Goal: Transaction & Acquisition: Purchase product/service

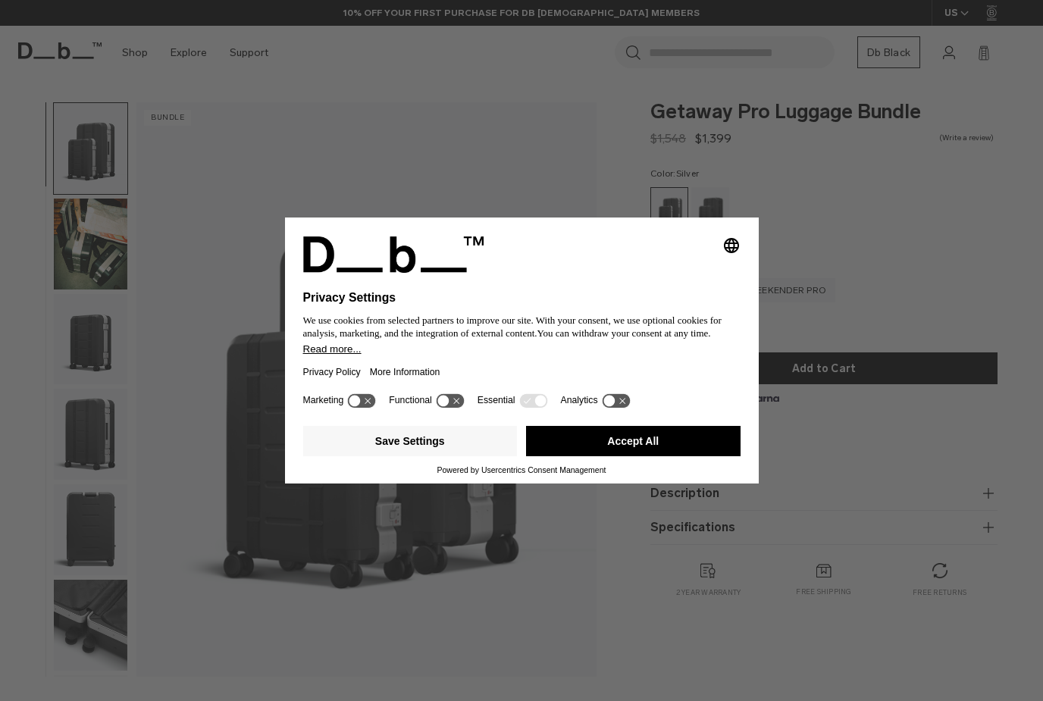
click at [609, 449] on button "Accept All" at bounding box center [633, 441] width 214 height 30
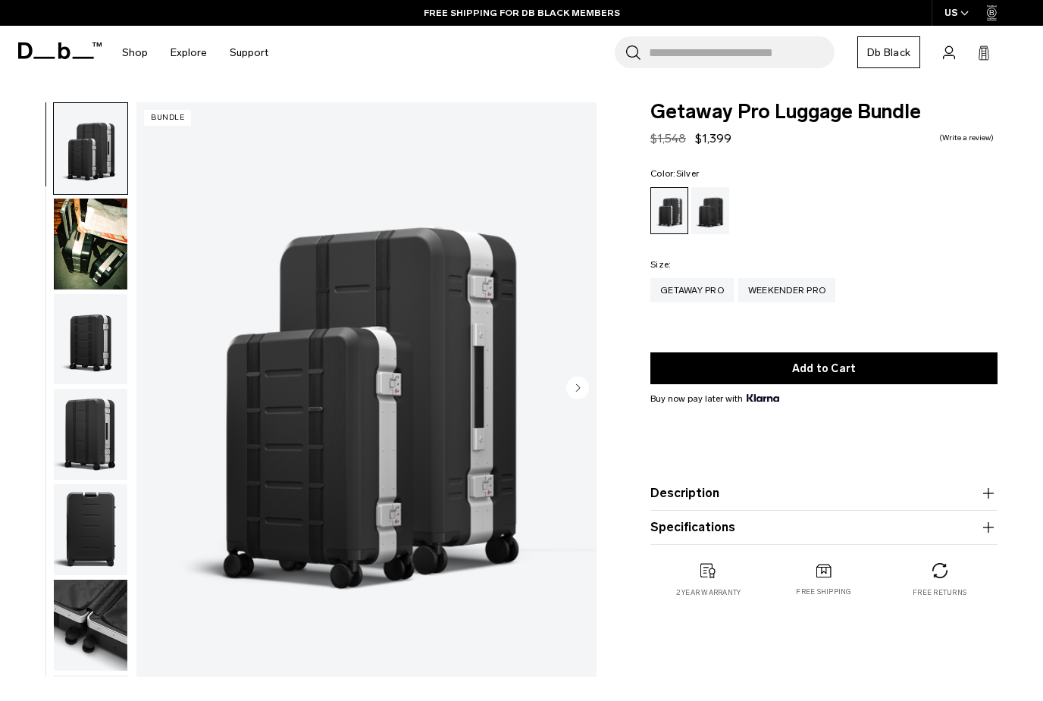
click at [572, 389] on circle "Next slide" at bounding box center [577, 388] width 23 height 23
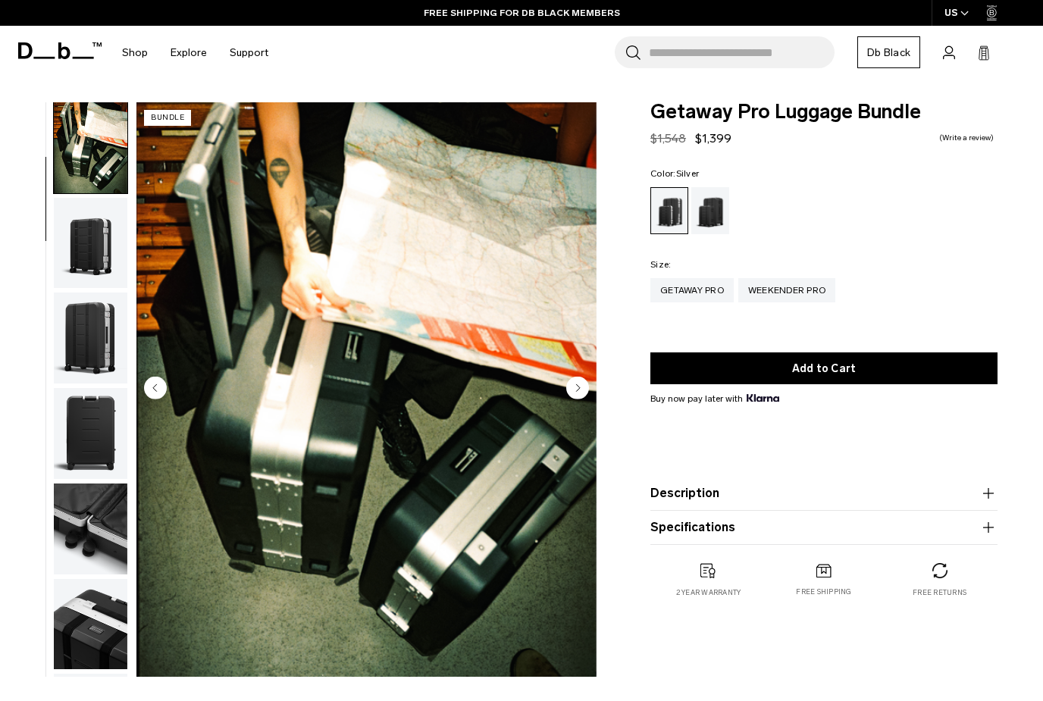
click at [572, 389] on circle "Next slide" at bounding box center [577, 388] width 23 height 23
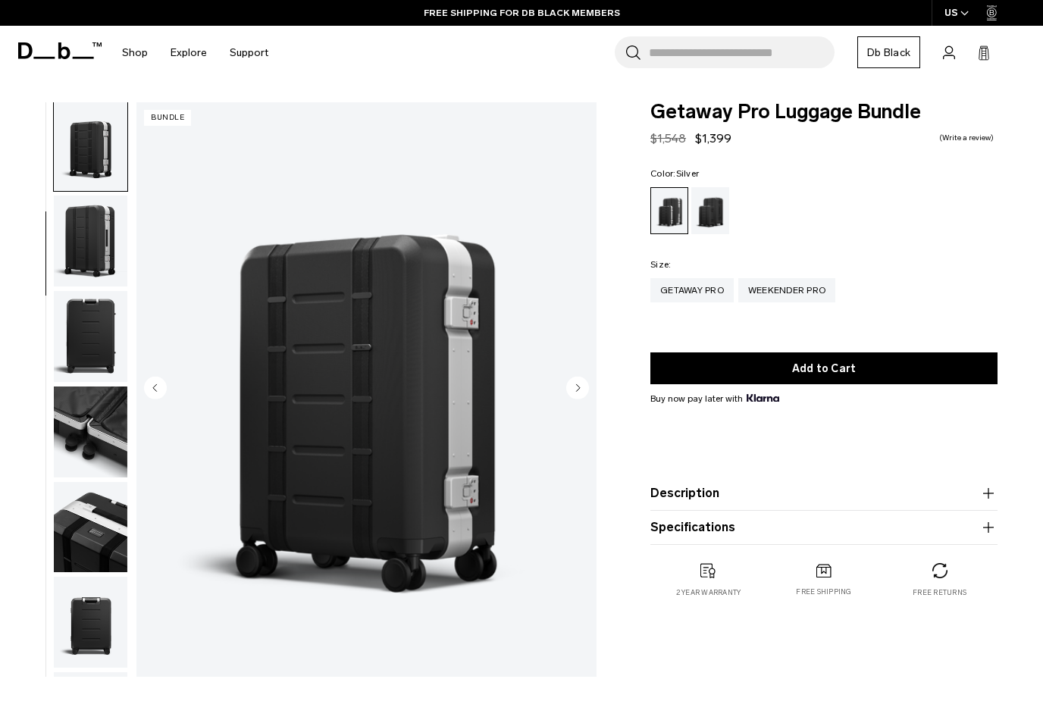
click at [572, 389] on circle "Next slide" at bounding box center [577, 388] width 23 height 23
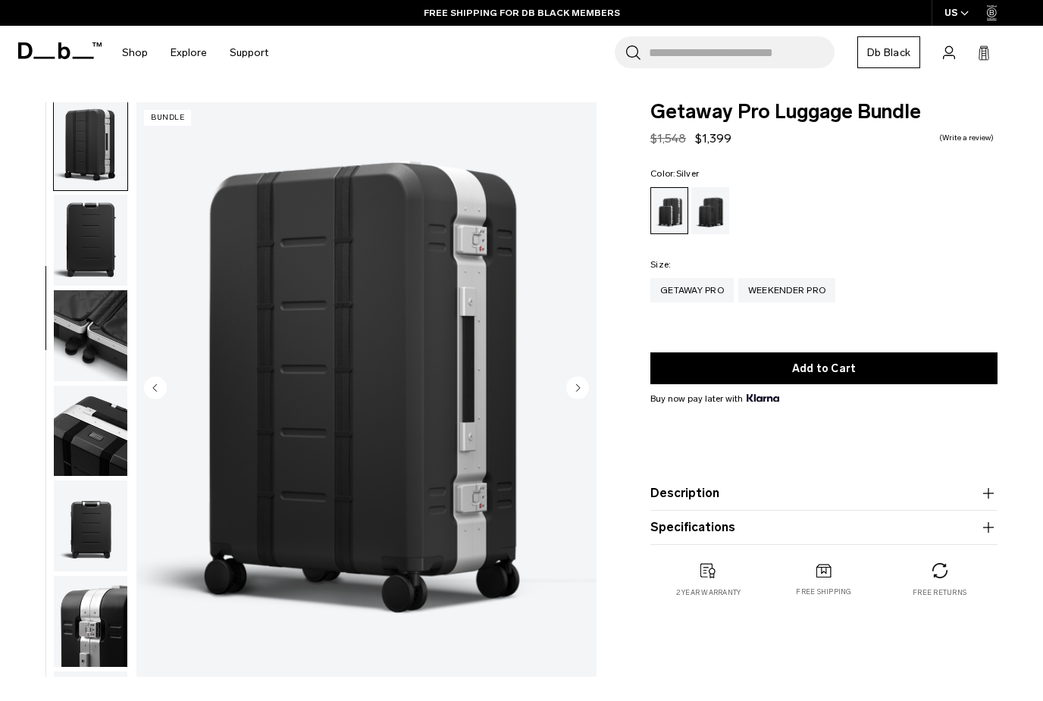
click at [572, 389] on circle "Next slide" at bounding box center [577, 388] width 23 height 23
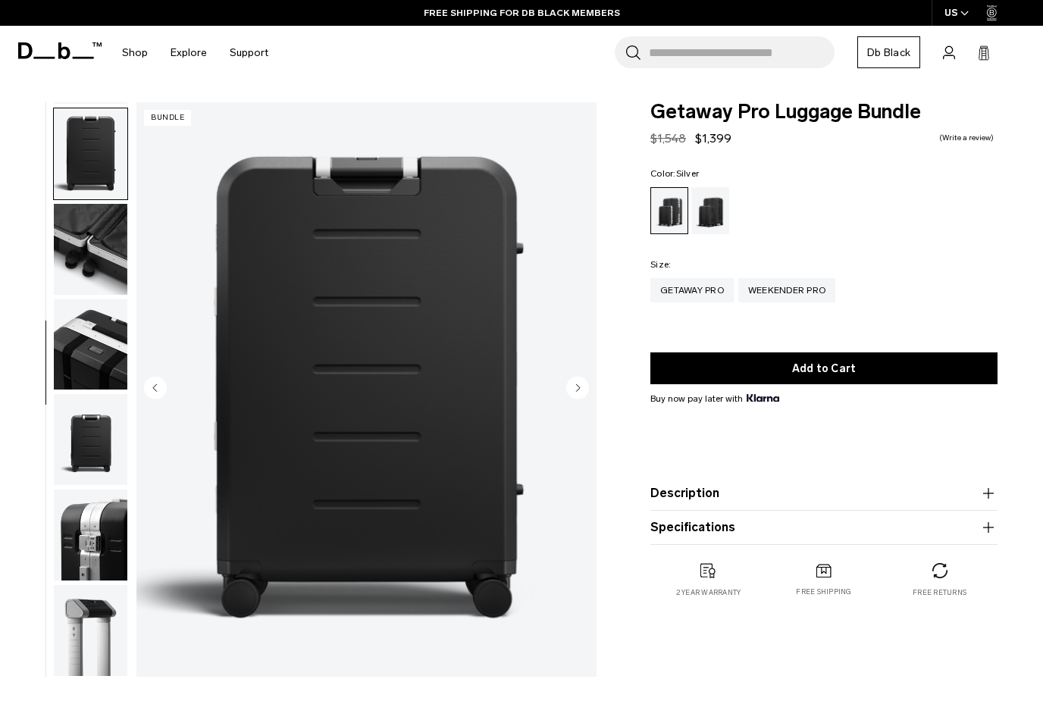
click at [572, 389] on circle "Next slide" at bounding box center [577, 388] width 23 height 23
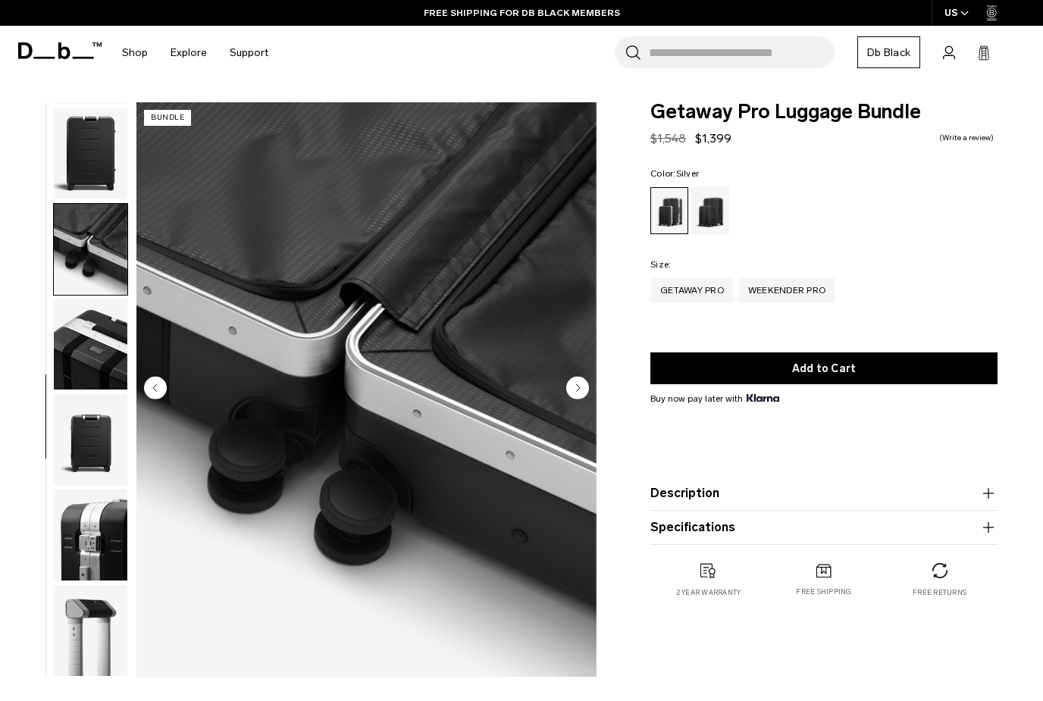
scroll to position [387, 0]
click at [572, 389] on circle "Next slide" at bounding box center [577, 388] width 23 height 23
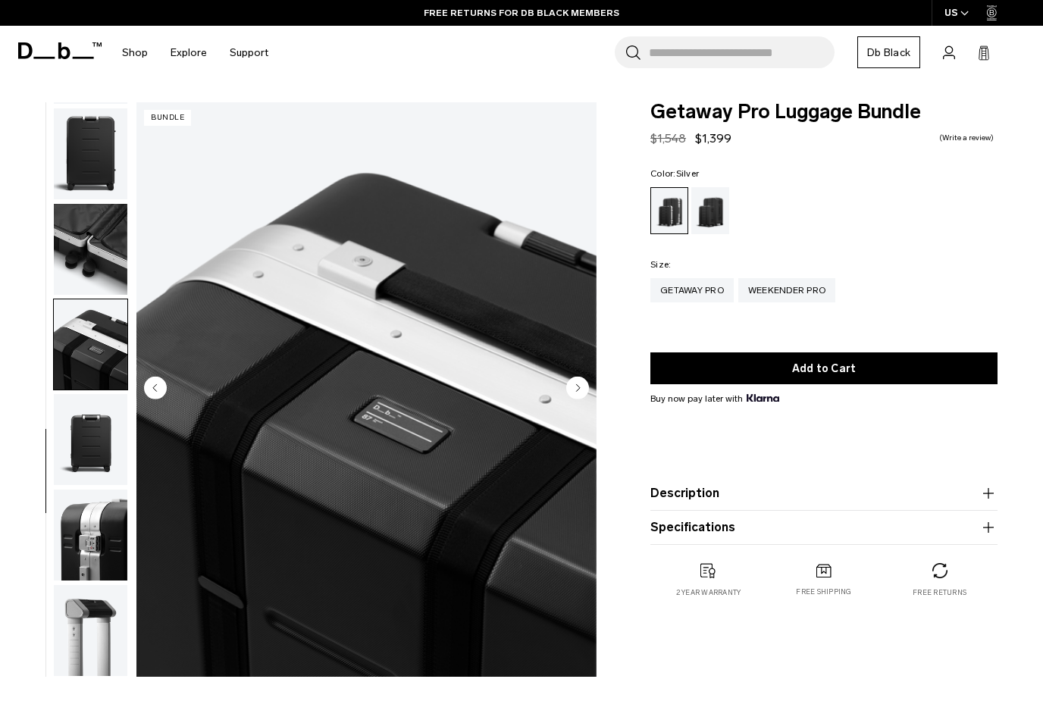
click at [572, 389] on circle "Next slide" at bounding box center [577, 388] width 23 height 23
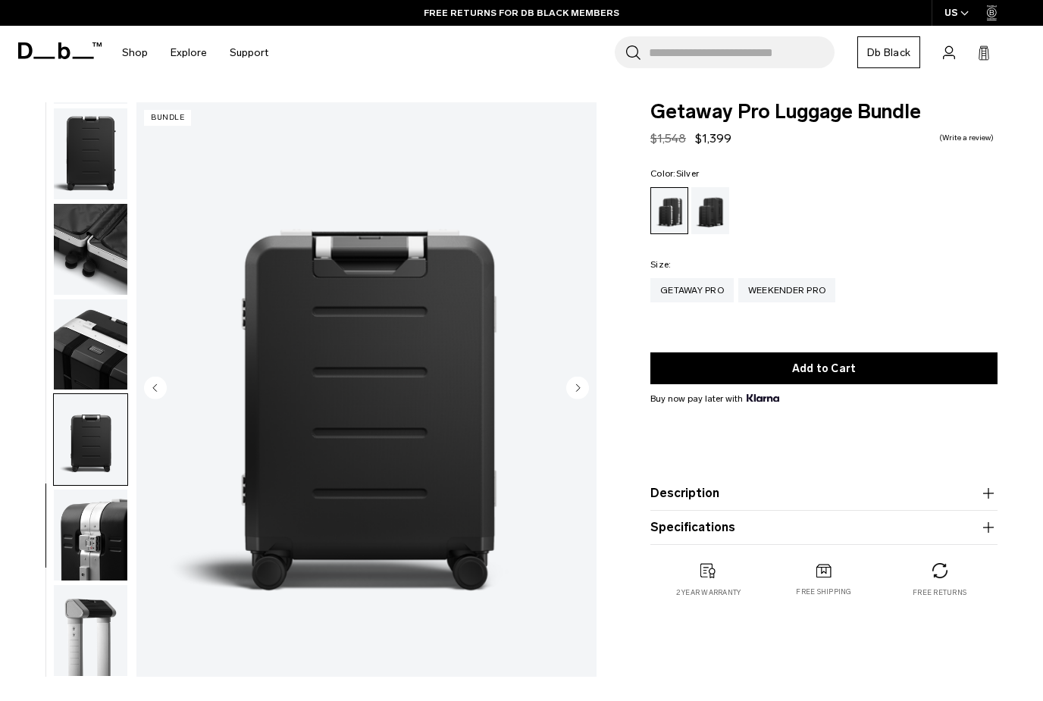
click at [572, 389] on circle "Next slide" at bounding box center [577, 388] width 23 height 23
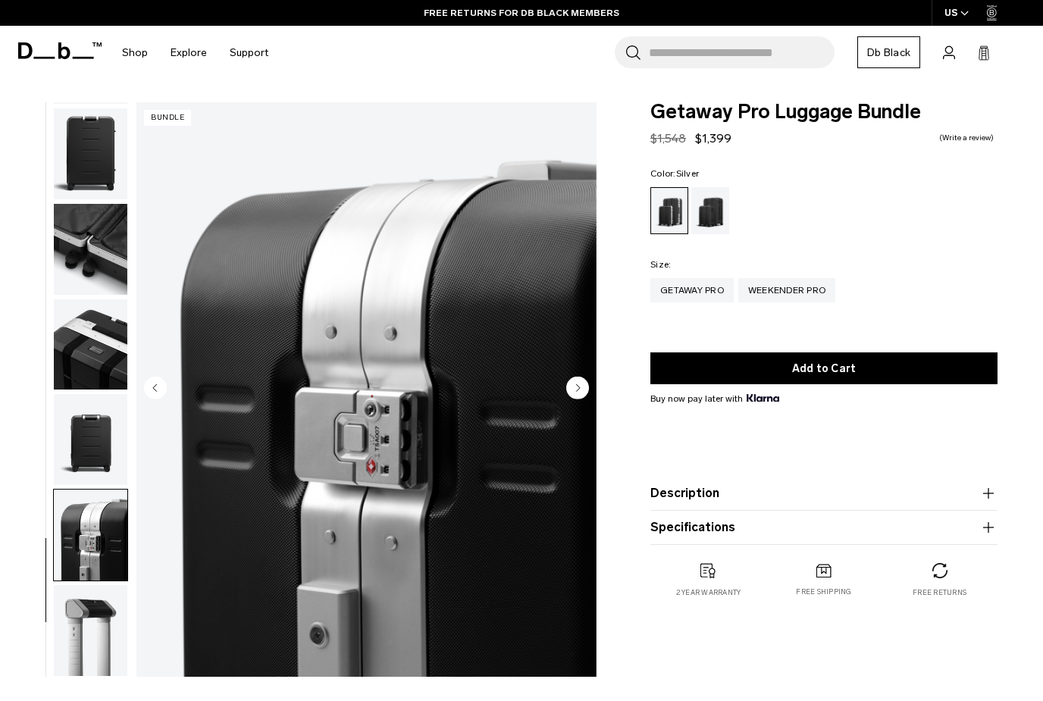
click at [572, 389] on circle "Next slide" at bounding box center [577, 388] width 23 height 23
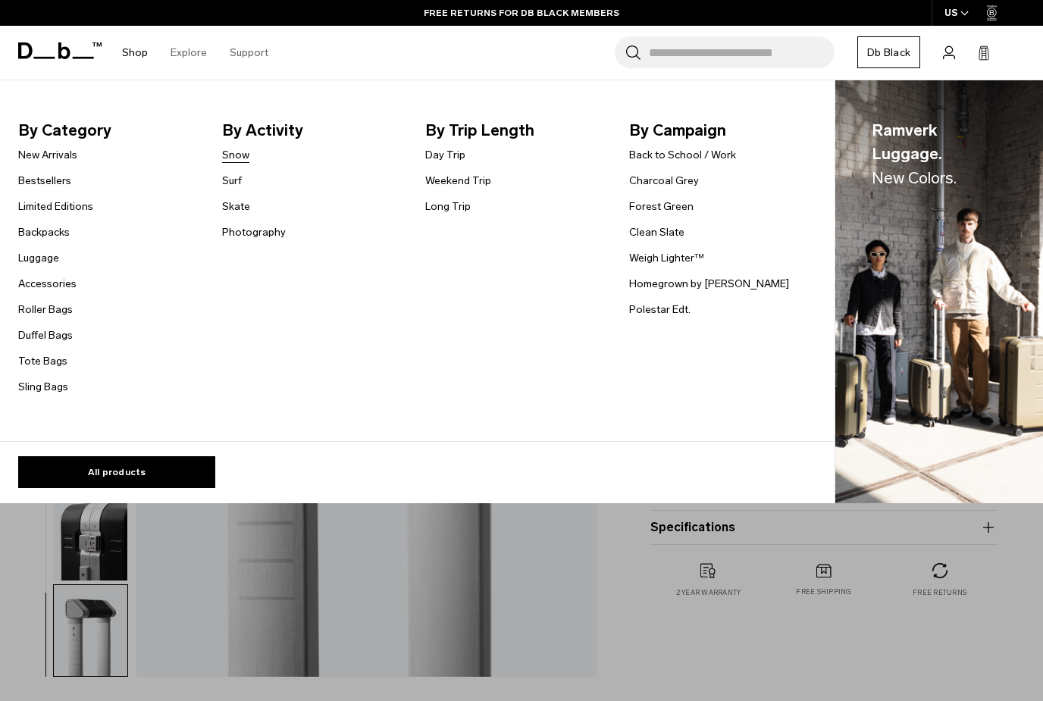
click at [241, 157] on link "Snow" at bounding box center [235, 155] width 27 height 16
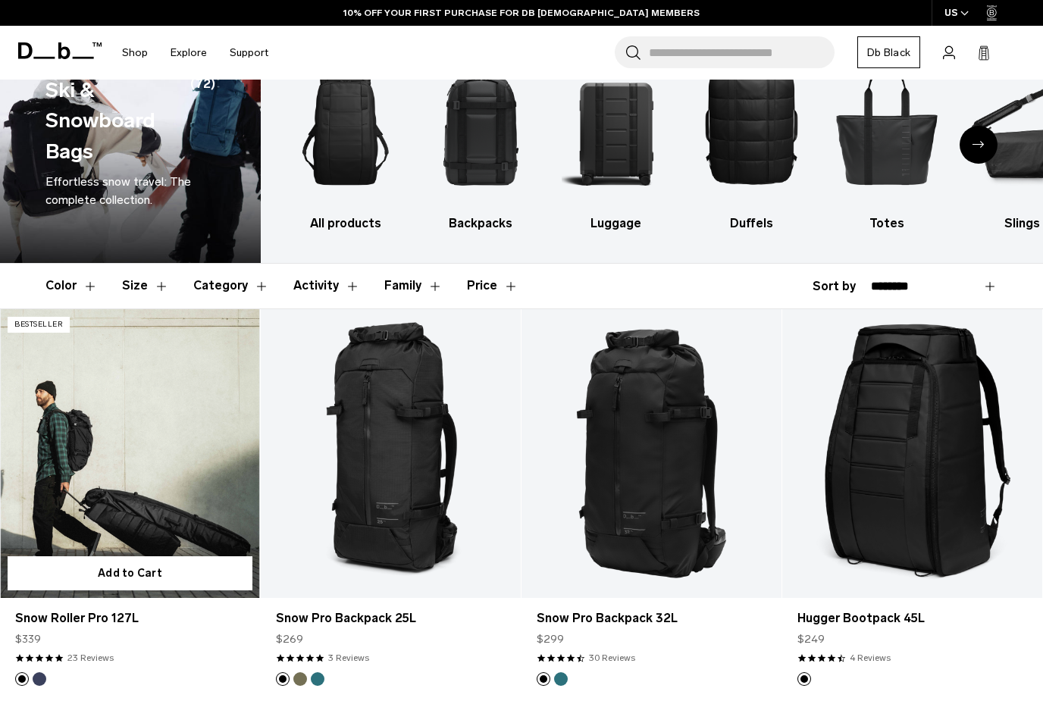
click at [153, 395] on link "Snow Roller Pro 127L" at bounding box center [130, 453] width 260 height 289
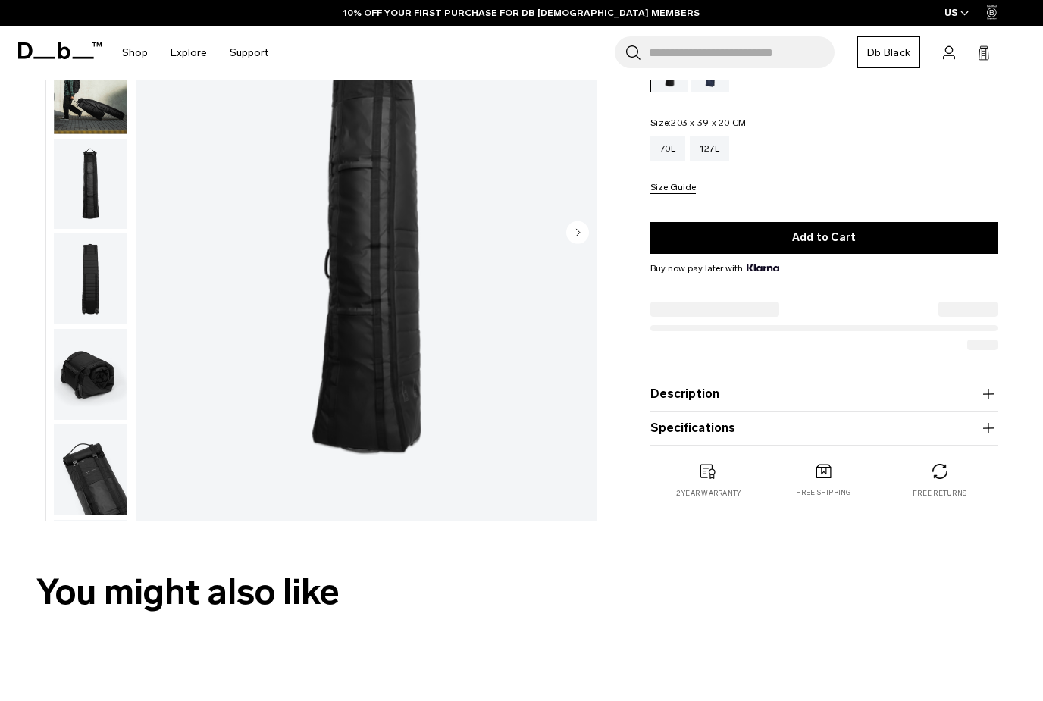
scroll to position [159, 0]
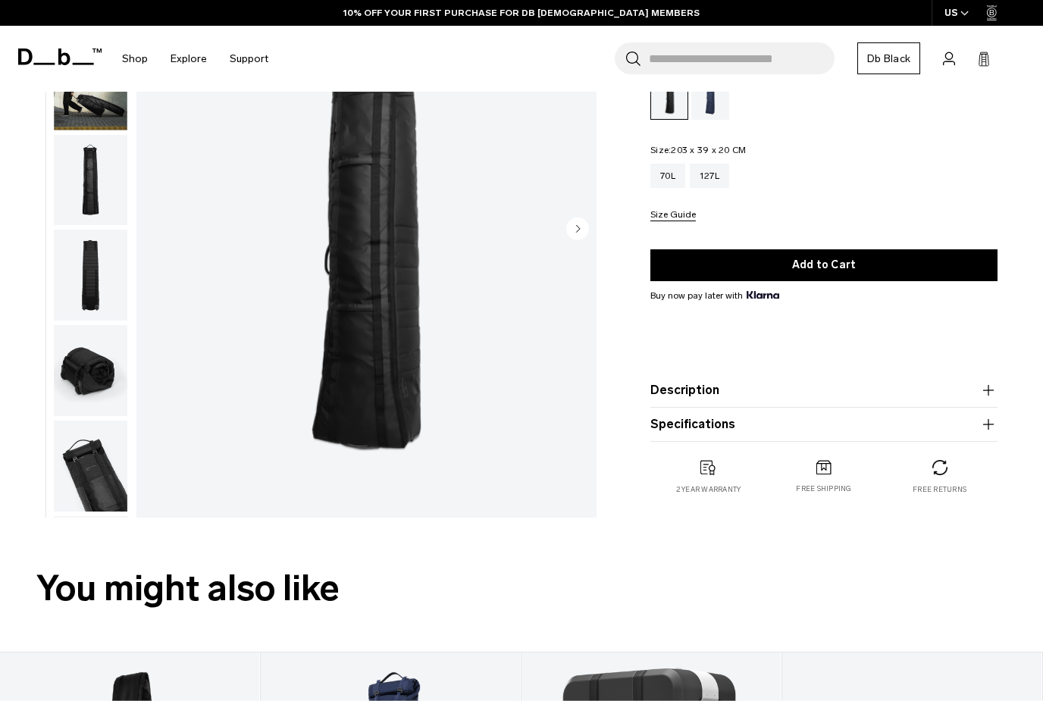
click at [725, 420] on button "Specifications" at bounding box center [823, 424] width 347 height 18
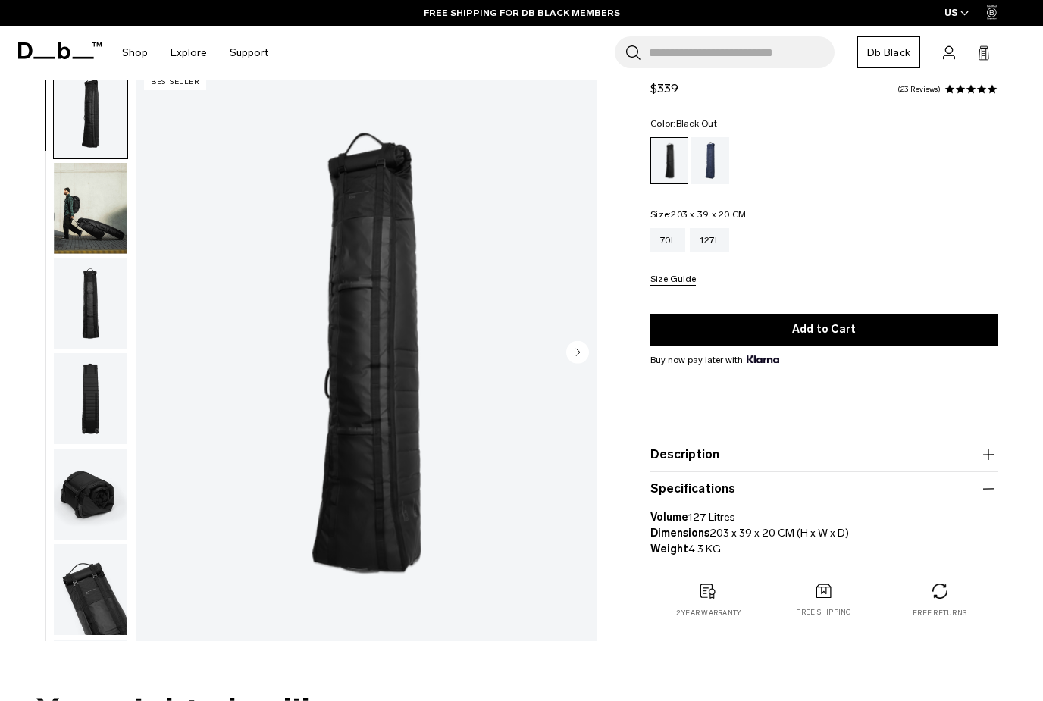
scroll to position [27, 0]
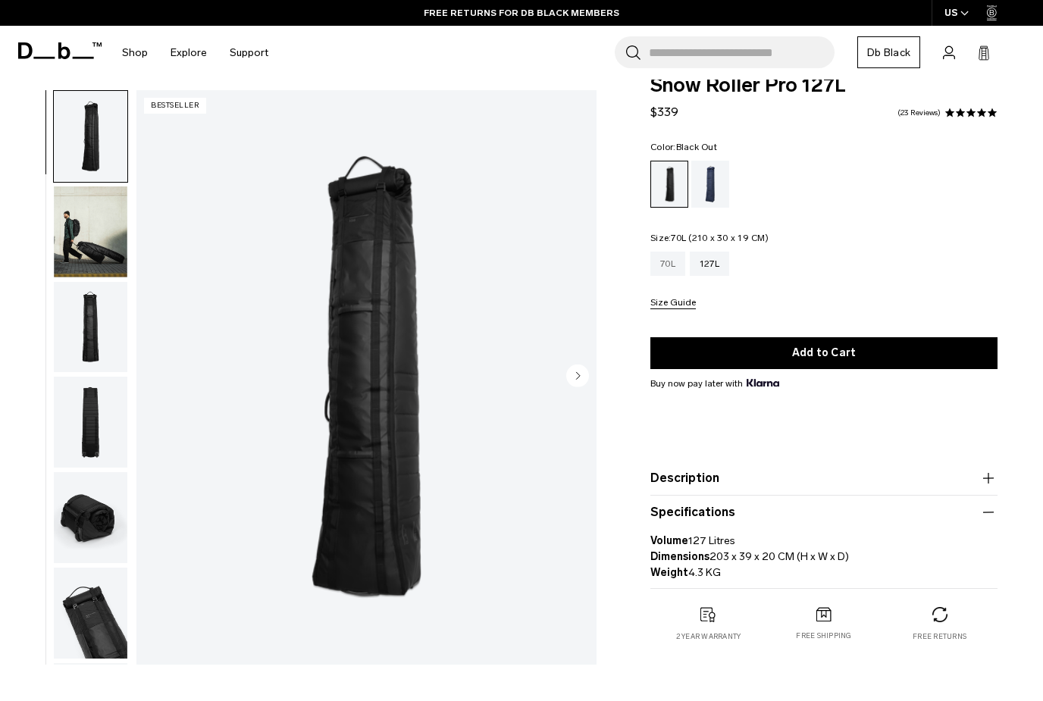
click at [665, 264] on div "70L" at bounding box center [667, 264] width 35 height 24
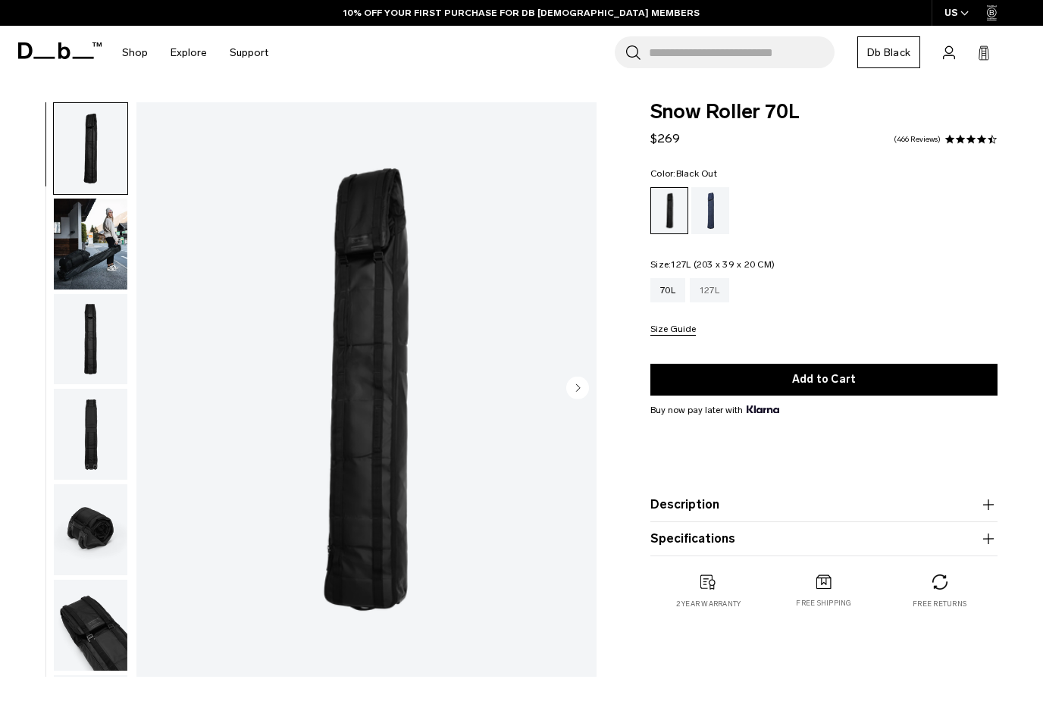
click at [706, 290] on div "127L" at bounding box center [709, 290] width 39 height 24
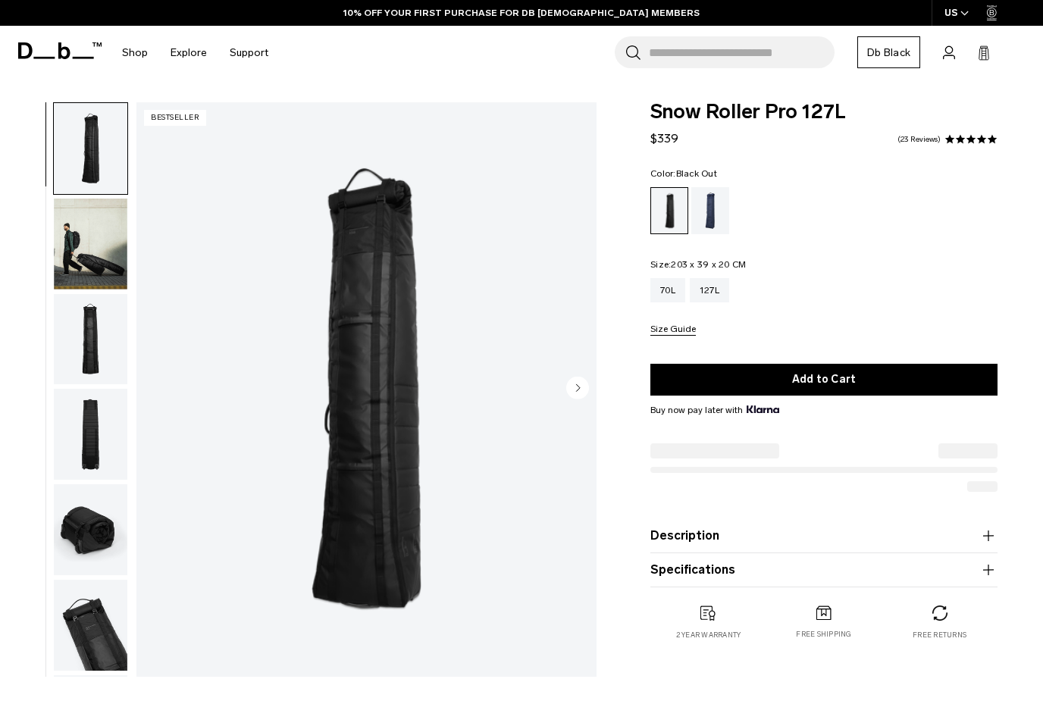
click at [473, 339] on img "1 / 10" at bounding box center [366, 389] width 460 height 574
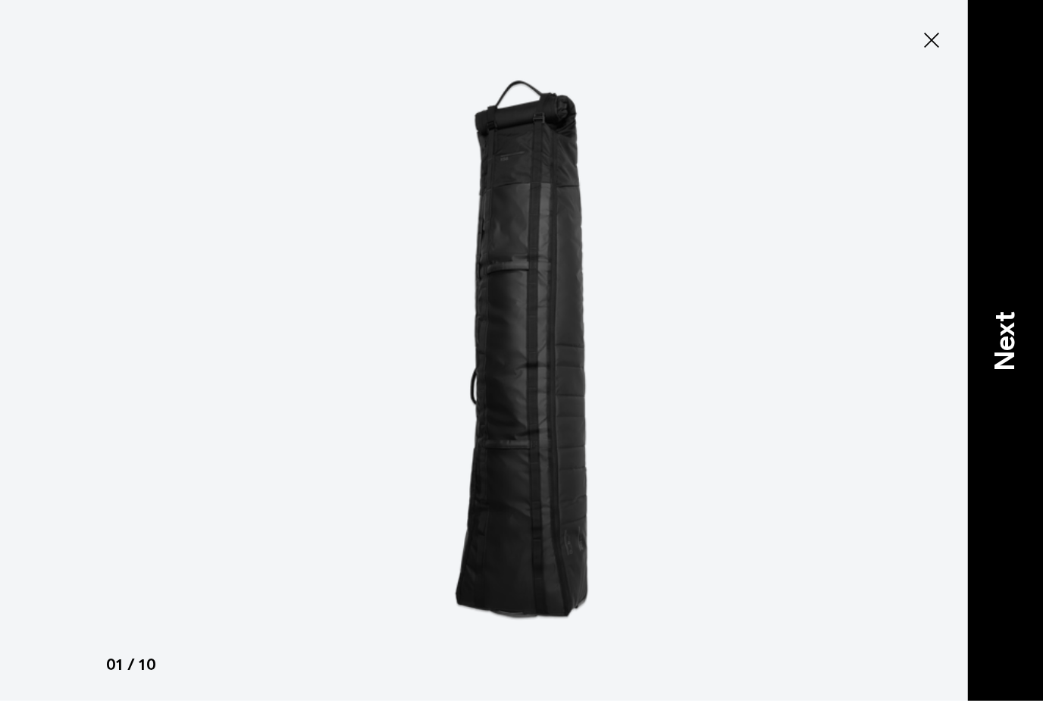
click at [1004, 363] on p "Next" at bounding box center [1005, 341] width 41 height 60
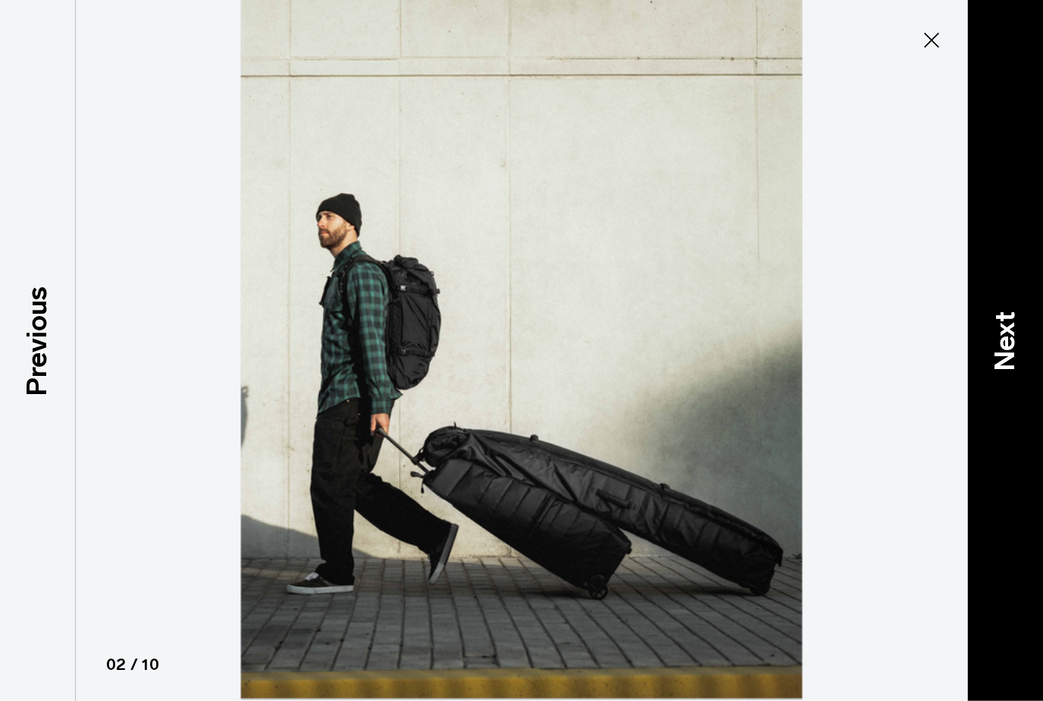
click at [1004, 363] on p "Next" at bounding box center [1005, 341] width 41 height 60
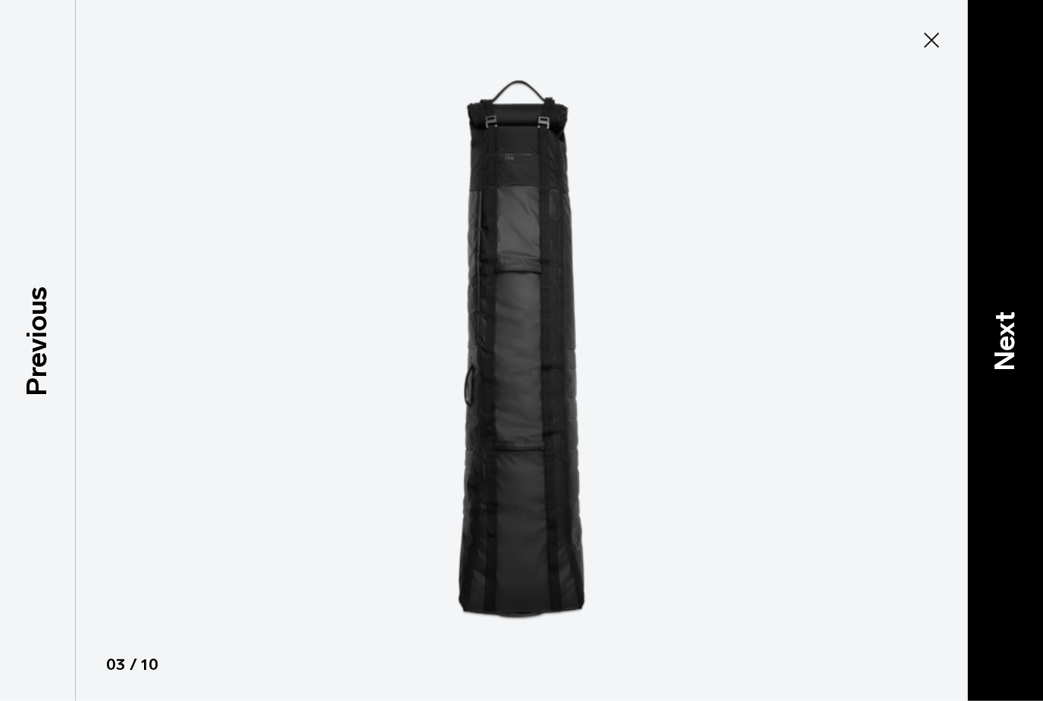
click at [1004, 363] on p "Next" at bounding box center [1005, 341] width 41 height 60
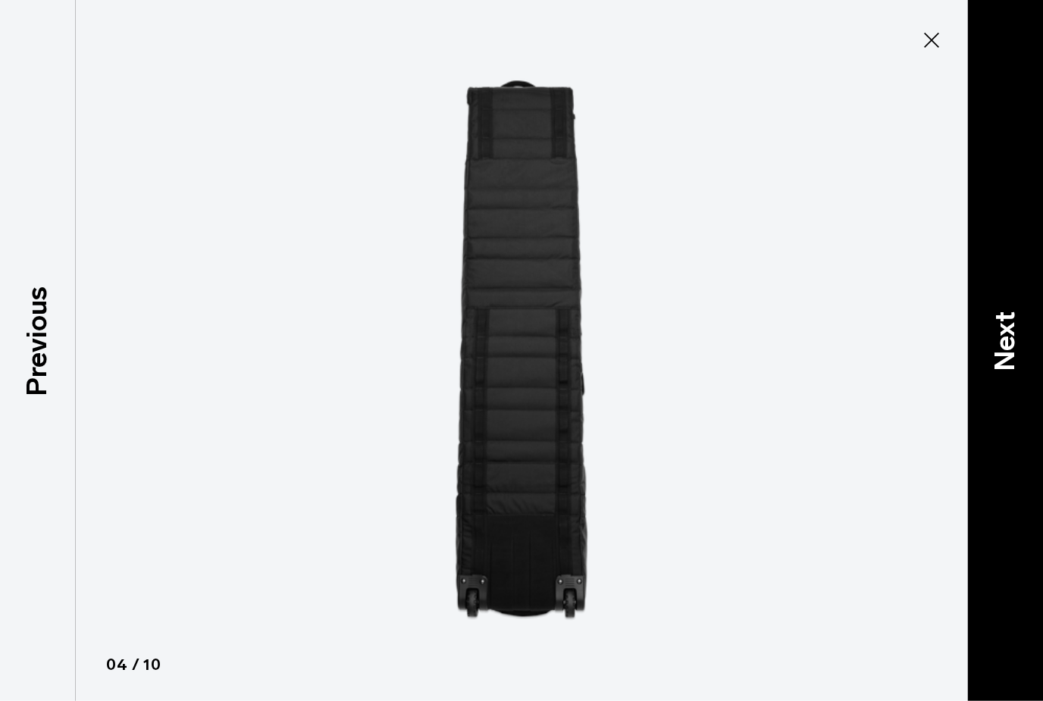
click at [1004, 363] on p "Next" at bounding box center [1005, 341] width 41 height 60
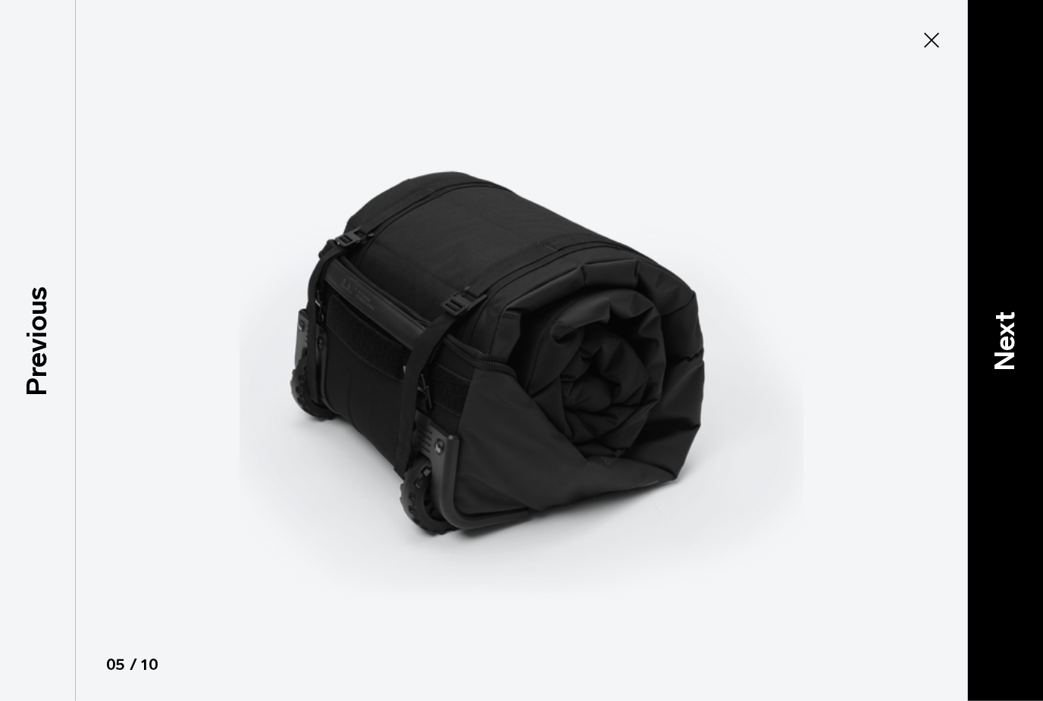
click at [1004, 363] on p "Next" at bounding box center [1005, 341] width 41 height 60
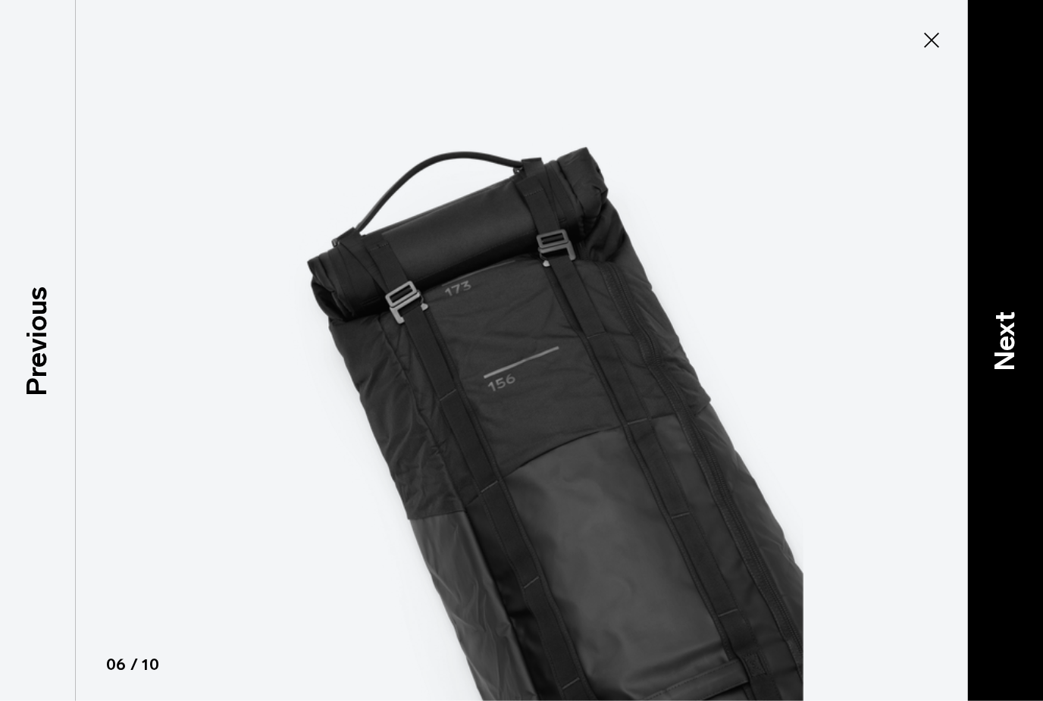
click at [1004, 363] on p "Next" at bounding box center [1005, 341] width 41 height 60
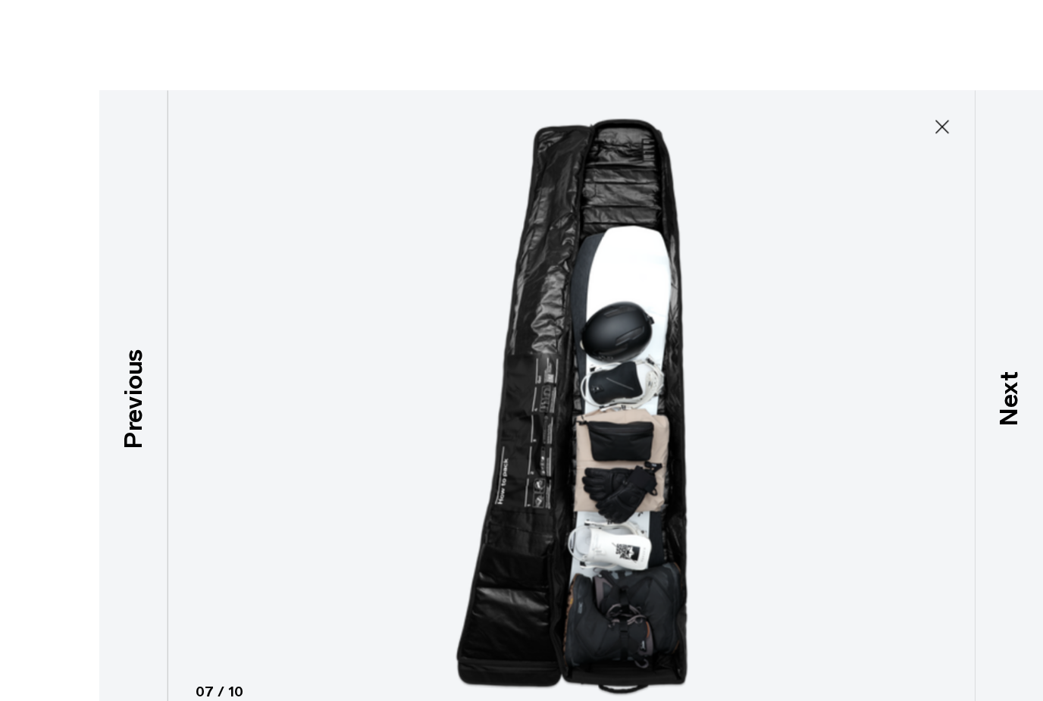
scroll to position [30, 0]
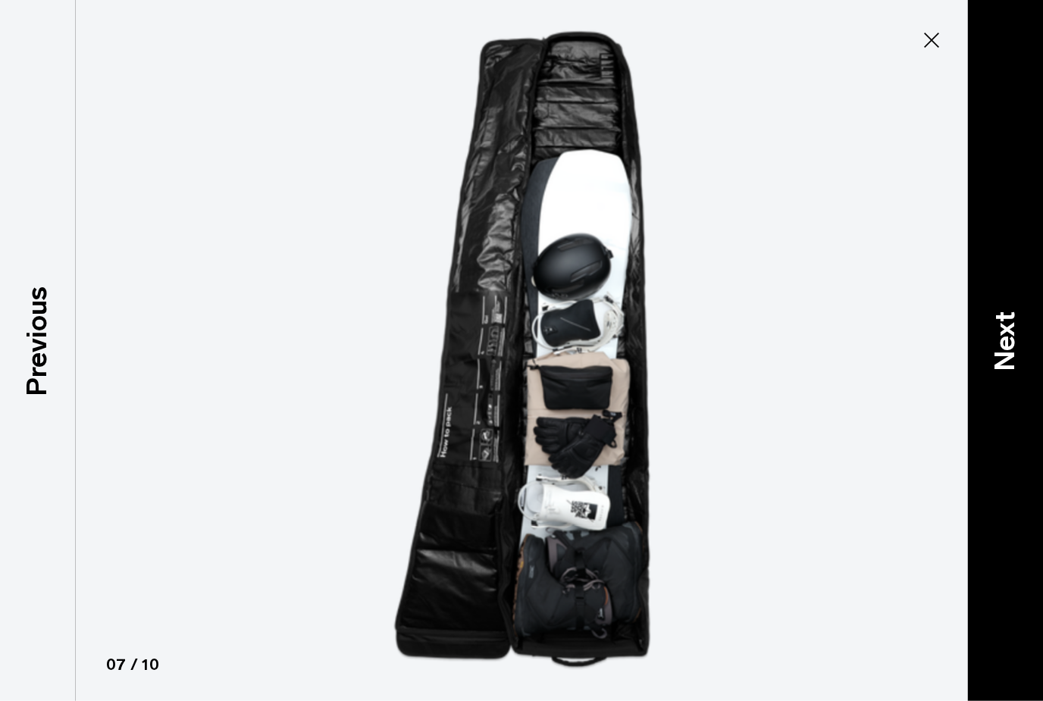
click at [1004, 350] on p "Next" at bounding box center [1005, 341] width 41 height 60
